Goal: Information Seeking & Learning: Check status

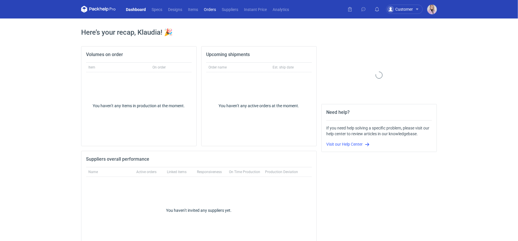
click at [214, 9] on link "Orders" at bounding box center [210, 9] width 18 height 7
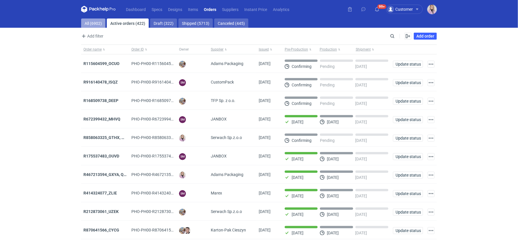
click at [97, 26] on link "All (6902)" at bounding box center [93, 22] width 24 height 9
click at [390, 37] on input "Search" at bounding box center [366, 36] width 57 height 7
click at [390, 36] on input "Search" at bounding box center [366, 36] width 57 height 7
paste input "COSR"
type input "COSR"
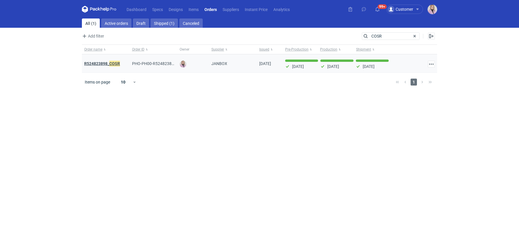
click at [101, 61] on strong "R524823898_ COSR" at bounding box center [102, 63] width 36 height 6
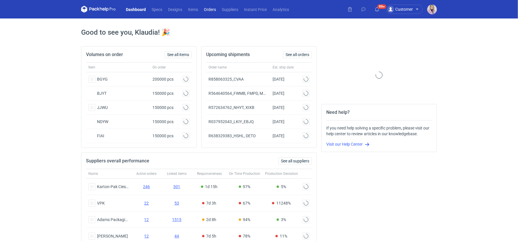
click at [209, 10] on link "Orders" at bounding box center [210, 9] width 18 height 7
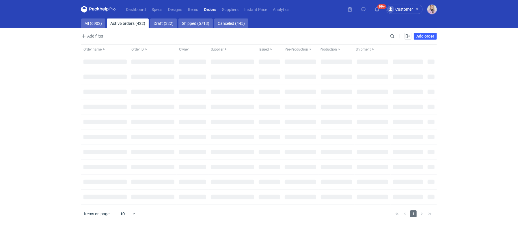
click at [87, 29] on main "All (6902) Active orders (422) Draft (322) Shipped (5713) Canceled (445) Add fi…" at bounding box center [259, 129] width 360 height 222
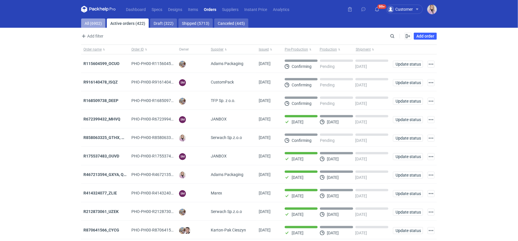
click at [82, 25] on link "All (6902)" at bounding box center [93, 22] width 24 height 9
click at [396, 37] on div "Search" at bounding box center [392, 36] width 8 height 8
click at [394, 37] on input "Search" at bounding box center [366, 36] width 57 height 7
paste input "DKPK"
type input "DKPK"
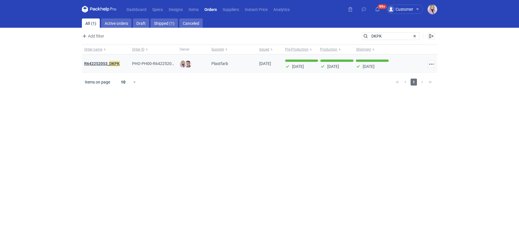
click at [108, 63] on strong "R642252053_ DKPK" at bounding box center [101, 63] width 35 height 6
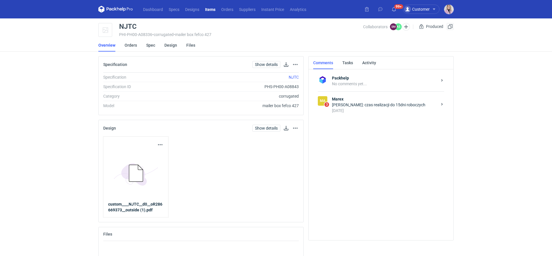
click at [375, 102] on div "[PERSON_NAME]: czas realizacji do 15dni roboczych" at bounding box center [384, 105] width 105 height 6
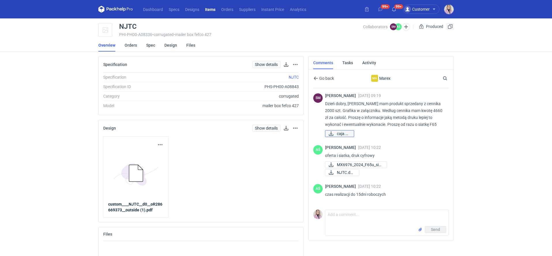
click at [339, 134] on span "caja.pdf" at bounding box center [343, 134] width 12 height 6
click at [228, 10] on link "Orders" at bounding box center [227, 9] width 18 height 7
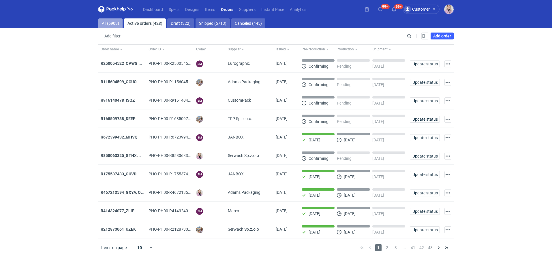
click at [106, 20] on link "All (6903)" at bounding box center [110, 22] width 24 height 9
click at [406, 35] on div "Add filter Owner first name Owner last name Issued Supplier Search Enable all D…" at bounding box center [275, 38] width 355 height 12
click at [406, 35] on input "Search" at bounding box center [384, 36] width 57 height 7
paste input "DKPK"
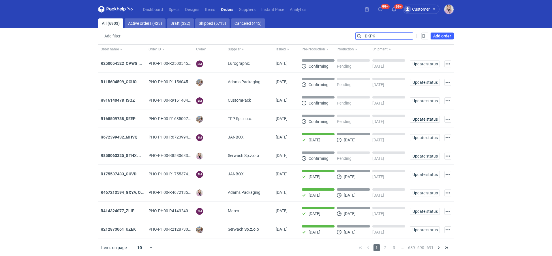
type input "DKPK"
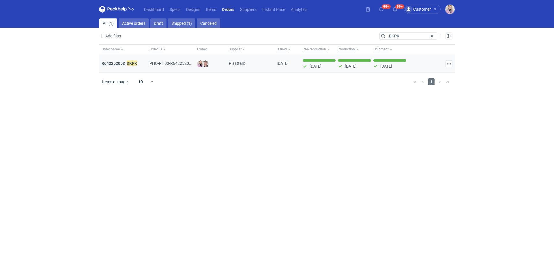
click at [116, 62] on strong "R642252053_ DKPK" at bounding box center [119, 63] width 35 height 6
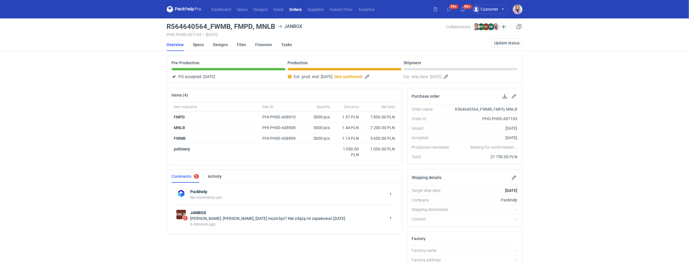
click at [260, 216] on div "Sylwia Cichórz: Klaudia, jutro może być? Nie zdążą mi zapakować dzisiaj." at bounding box center [287, 219] width 195 height 6
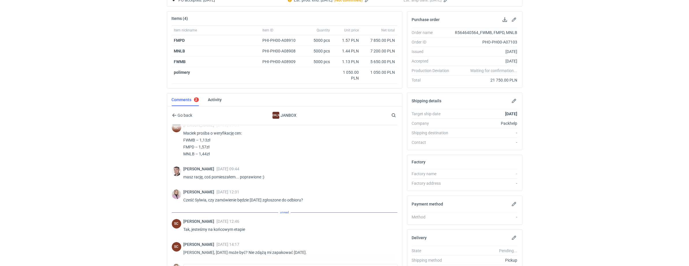
scroll to position [127, 0]
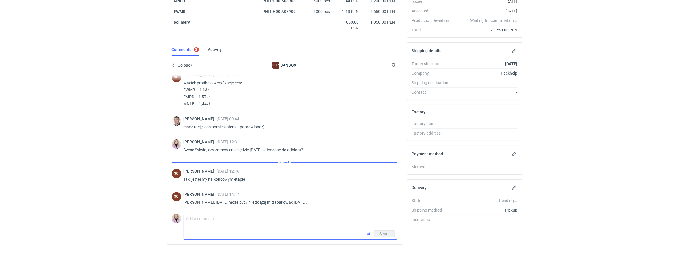
click at [237, 216] on textarea "Comment message" at bounding box center [290, 222] width 213 height 16
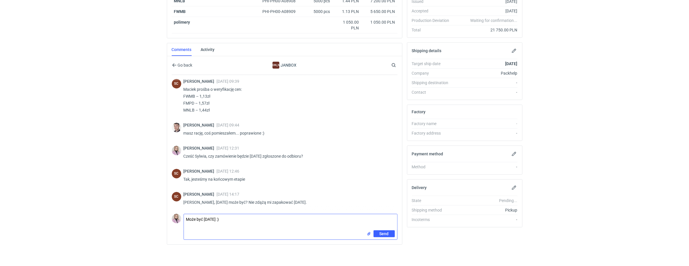
drag, startPoint x: 189, startPoint y: 220, endPoint x: 155, endPoint y: 216, distance: 34.5
click at [155, 139] on html "Dashboard Specs Designs Items Orders Suppliers Instant Price Analytics 99+ 99+ …" at bounding box center [344, 6] width 689 height 266
type textarea "W drodze wyjątku może być jutro :)"
click at [285, 232] on div "Send" at bounding box center [290, 234] width 213 height 9
click at [276, 220] on textarea "W drodze wyjątku może być jutro :)" at bounding box center [290, 222] width 213 height 16
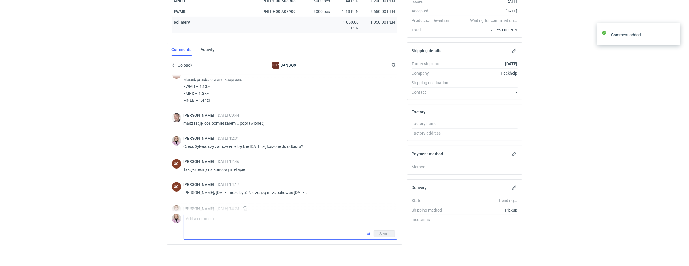
scroll to position [50, 0]
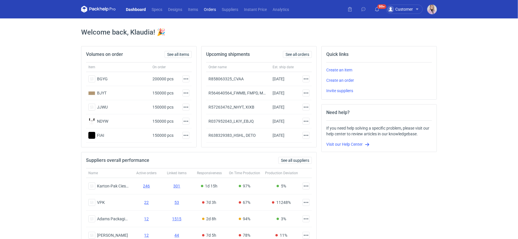
click at [207, 9] on link "Orders" at bounding box center [210, 9] width 18 height 7
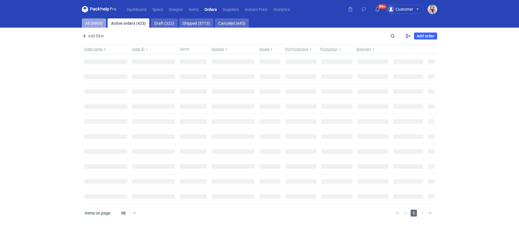
click at [95, 21] on link "All (6903)" at bounding box center [94, 22] width 24 height 9
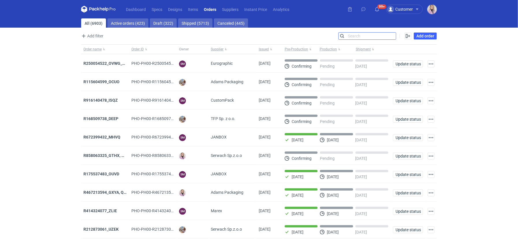
click at [392, 36] on input "Search" at bounding box center [366, 36] width 57 height 7
paste input "KNZA"
type input "KNZA"
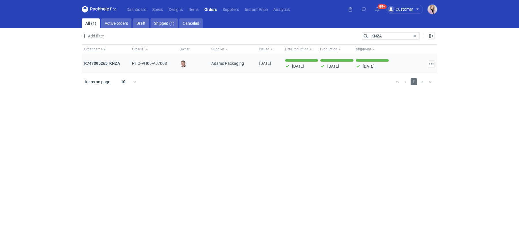
click at [101, 63] on strong "R747395265_KNZA" at bounding box center [102, 63] width 36 height 5
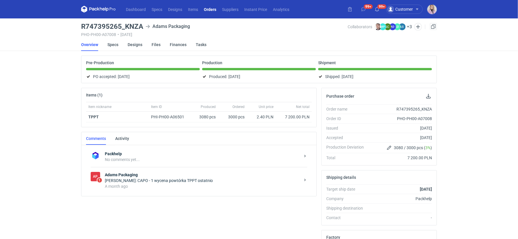
click at [160, 182] on div "[PERSON_NAME]: CAPO - 1 wycena powtórka TPPT ostatnio" at bounding box center [202, 181] width 195 height 6
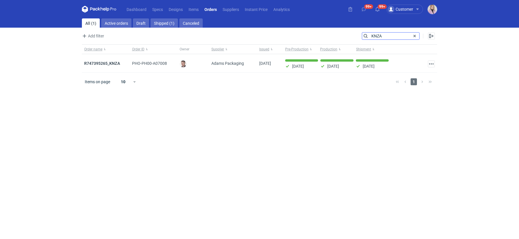
drag, startPoint x: 385, startPoint y: 36, endPoint x: 301, endPoint y: 27, distance: 84.1
click at [308, 31] on main "All (1) Active orders Draft Shipped (1) Canceled Add filter Owner first name Ow…" at bounding box center [260, 128] width 360 height 221
paste input "CAJ"
type input "KCAJ"
click at [102, 62] on strong "R474478177_GXPA, KCAJ , BVRY" at bounding box center [113, 63] width 59 height 6
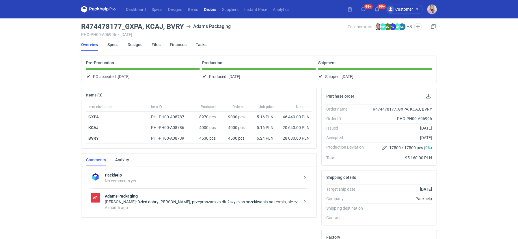
click at [209, 15] on nav "Dashboard Specs Designs Items Orders Suppliers Instant Price Analytics" at bounding box center [186, 9] width 211 height 18
click at [209, 12] on link "Orders" at bounding box center [210, 9] width 18 height 7
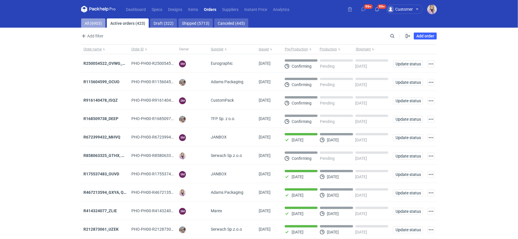
click at [92, 26] on link "All (6903)" at bounding box center [93, 22] width 24 height 9
click at [396, 37] on input "Search" at bounding box center [366, 36] width 57 height 7
paste input "NEZD"
type input "NEZD"
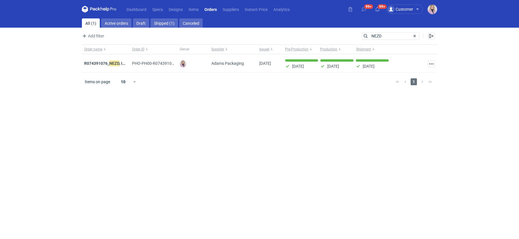
click at [105, 63] on strong "R074391076_ NEZD , INKA / R403857813_ZORL, YNZL" at bounding box center [132, 63] width 97 height 6
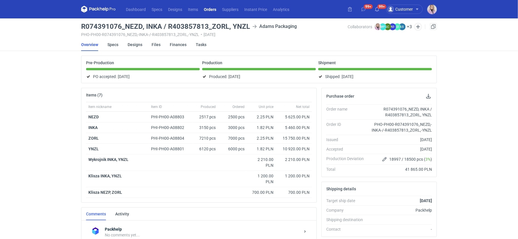
click at [210, 9] on link "Orders" at bounding box center [210, 9] width 18 height 7
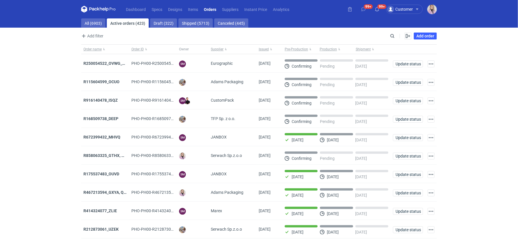
click at [93, 18] on nav "Dashboard Specs Designs Items Orders Suppliers Instant Price Analytics" at bounding box center [186, 9] width 211 height 18
click at [111, 29] on main "All (6903) Active orders (423) Draft (322) Shipped (5713) Canceled (445) Add fi…" at bounding box center [259, 137] width 360 height 239
click at [89, 23] on link "All (6903)" at bounding box center [93, 22] width 24 height 9
click at [392, 35] on input "Search" at bounding box center [366, 36] width 57 height 7
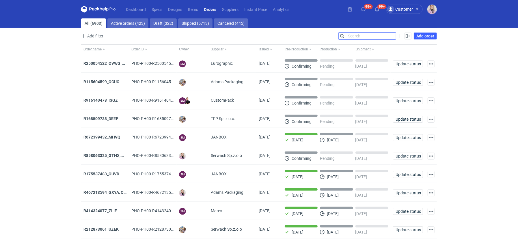
paste input "AABW"
type input "AABW"
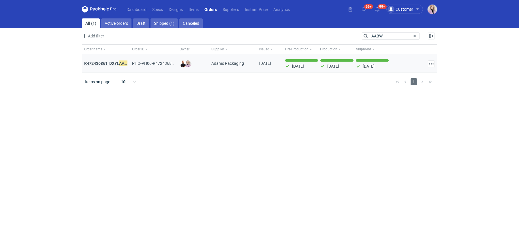
click at [113, 63] on strong "R472436861_DXYI, AABW" at bounding box center [107, 63] width 46 height 6
drag, startPoint x: 383, startPoint y: 36, endPoint x: 295, endPoint y: 25, distance: 88.4
click at [295, 25] on main "All (1) Active orders Draft Shipped (1) Canceled Add filter Owner first name Ow…" at bounding box center [260, 128] width 360 height 221
paste input "ILGP"
type input "ILGP"
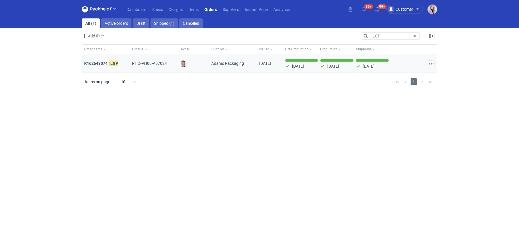
click at [106, 63] on strong "R162648074_ ILGP" at bounding box center [101, 63] width 34 height 6
